Goal: Navigation & Orientation: Go to known website

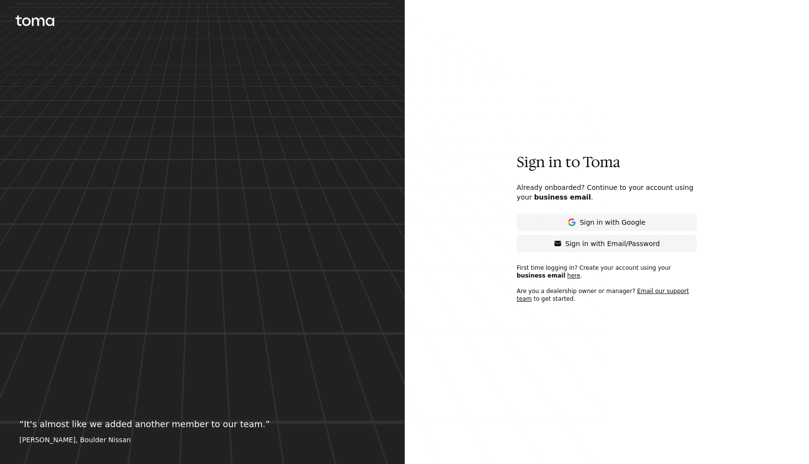
click at [40, 17] on icon at bounding box center [34, 20] width 39 height 11
click at [31, 19] on icon at bounding box center [34, 20] width 39 height 11
